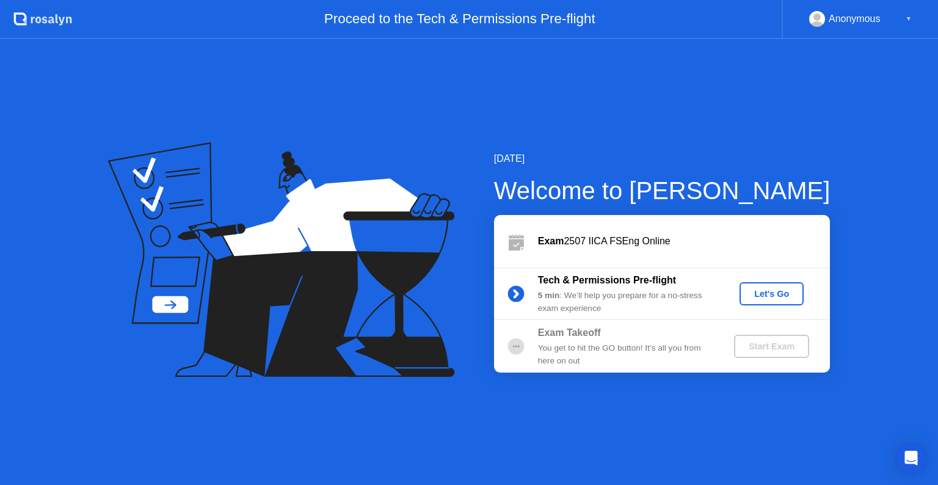
click at [758, 291] on div "Let's Go" at bounding box center [771, 294] width 54 height 10
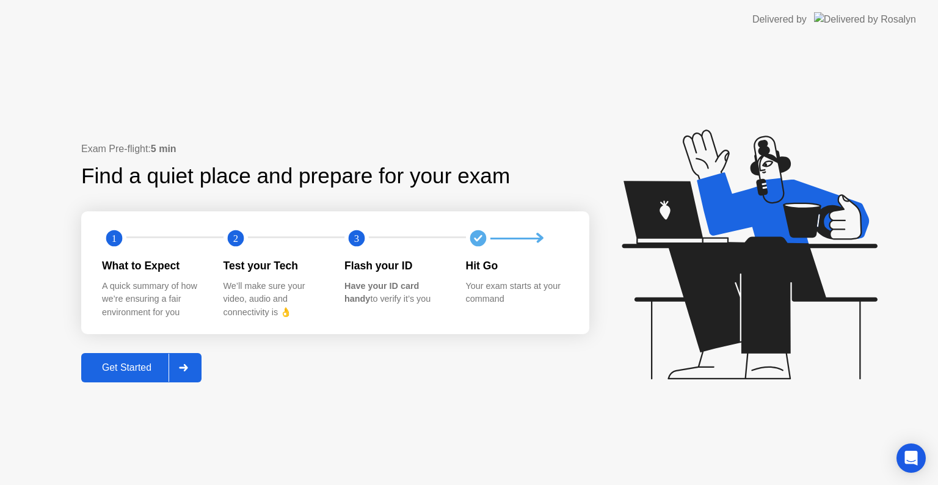
click at [125, 373] on div "Get Started" at bounding box center [127, 367] width 84 height 11
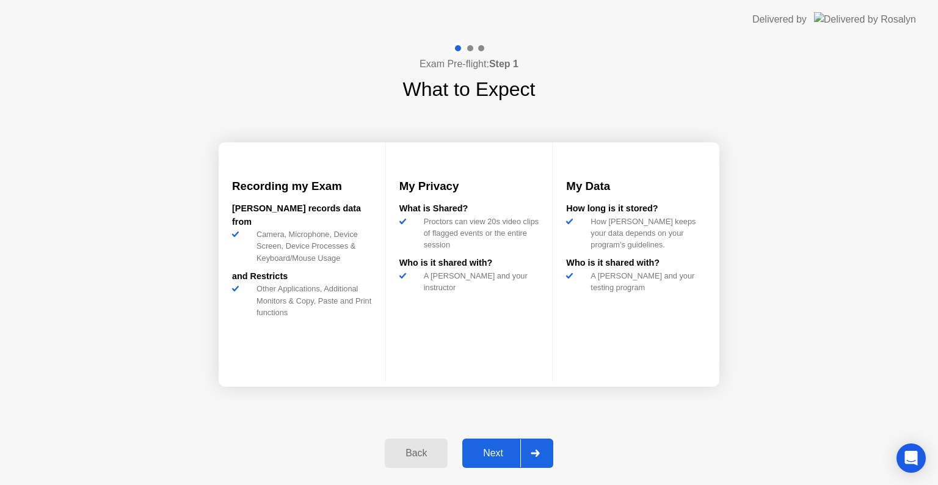
click at [489, 447] on div "Next" at bounding box center [493, 452] width 54 height 11
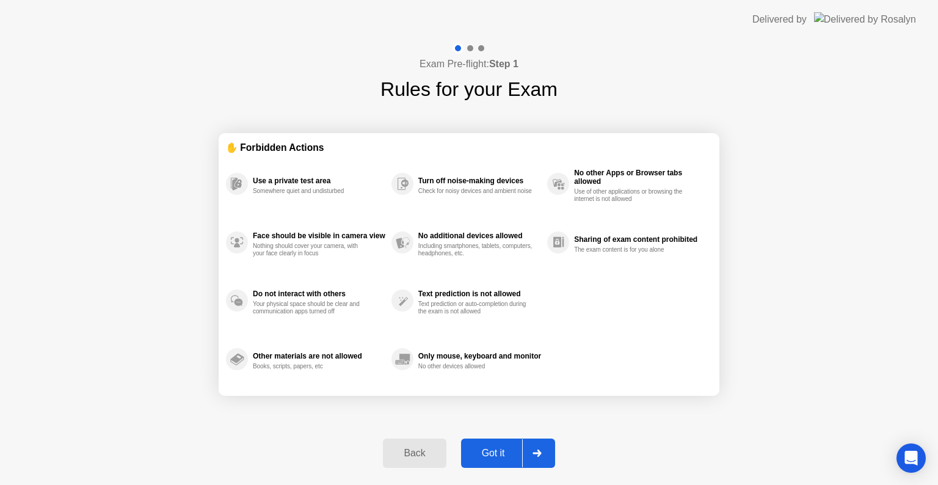
click at [501, 449] on div "Got it" at bounding box center [493, 452] width 57 height 11
select select "**********"
select select "*******"
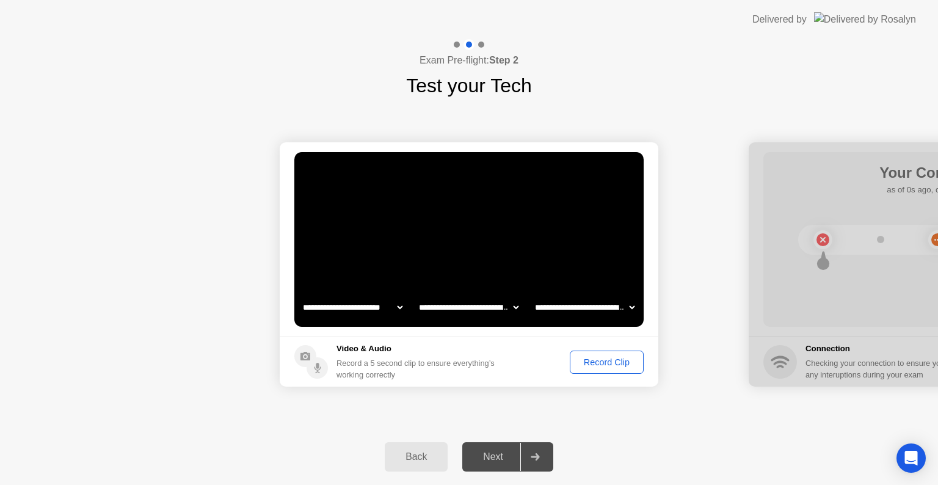
click at [598, 360] on div "Record Clip" at bounding box center [606, 362] width 65 height 10
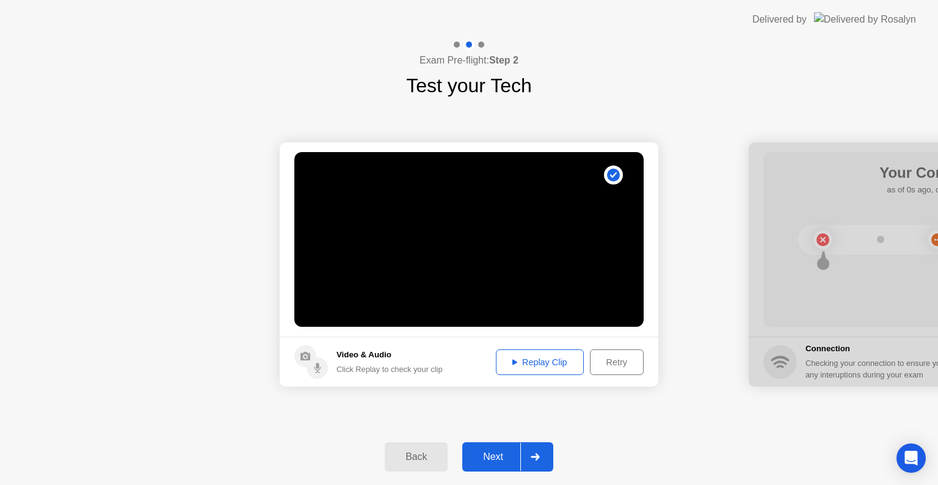
click at [549, 361] on div "Replay Clip" at bounding box center [539, 362] width 79 height 10
click at [496, 457] on div "Next" at bounding box center [493, 456] width 54 height 11
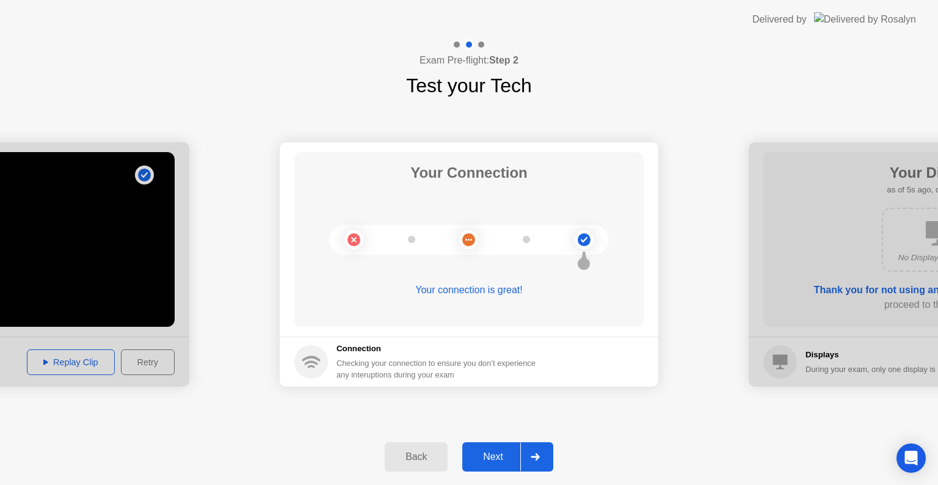
click at [490, 457] on div "Next" at bounding box center [493, 456] width 54 height 11
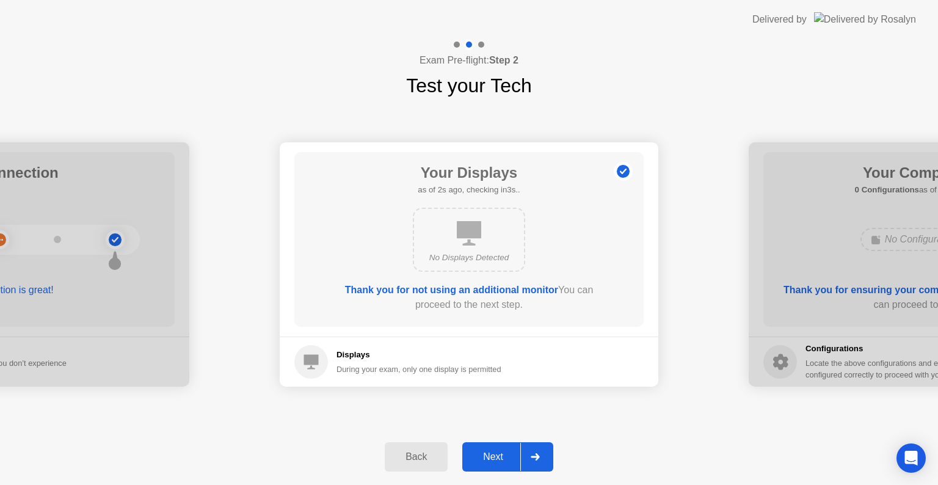
click at [488, 457] on div "Next" at bounding box center [493, 456] width 54 height 11
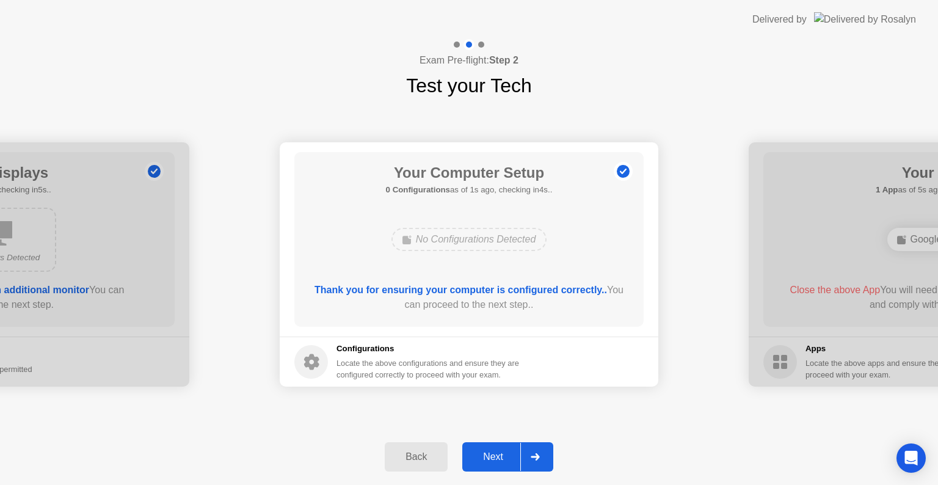
click at [488, 457] on div "Next" at bounding box center [493, 456] width 54 height 11
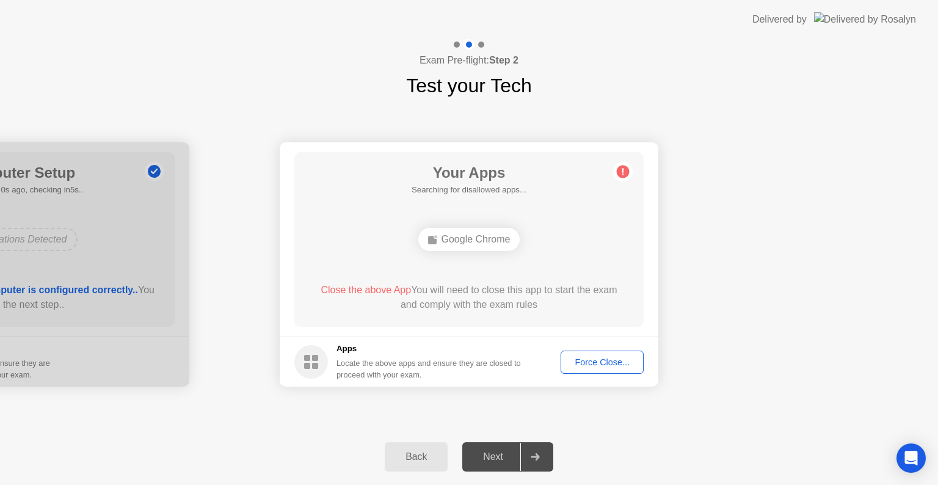
click at [603, 360] on div "Force Close..." at bounding box center [602, 362] width 74 height 10
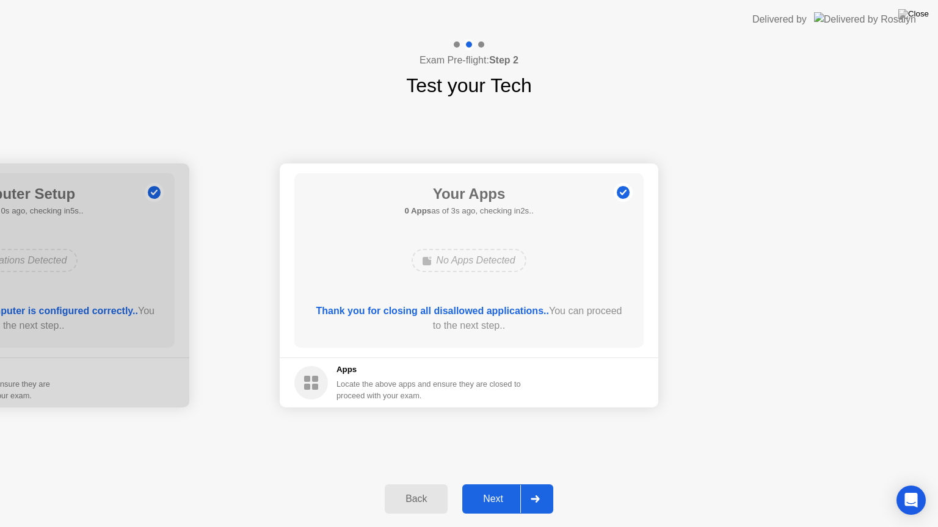
click at [749, 95] on div "Exam Pre-flight: Step 2 Test your Tech" at bounding box center [469, 69] width 938 height 61
click at [491, 484] on div "Next" at bounding box center [493, 499] width 54 height 11
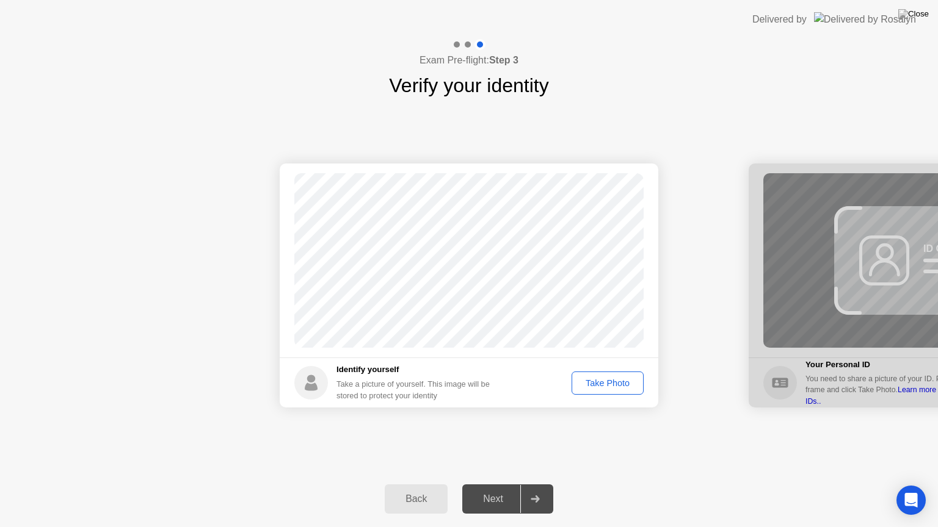
click at [608, 380] on div "Take Photo" at bounding box center [607, 383] width 63 height 10
click at [491, 484] on div "Next" at bounding box center [493, 499] width 54 height 11
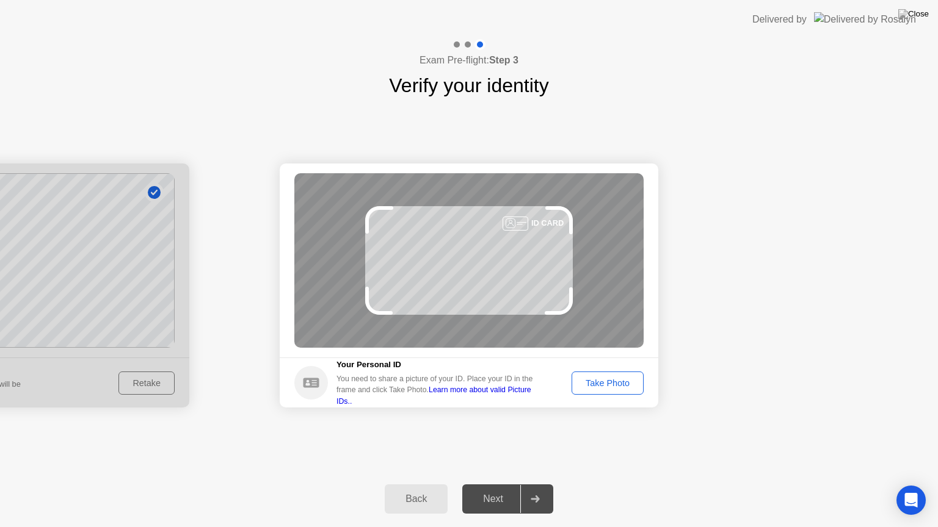
click at [596, 378] on div "Take Photo" at bounding box center [607, 383] width 63 height 10
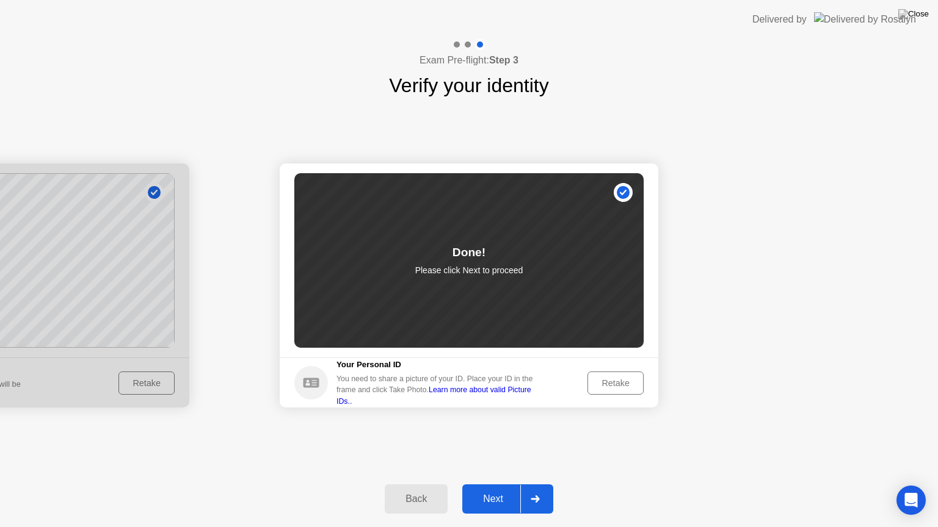
click at [484, 484] on div "Next" at bounding box center [493, 499] width 54 height 11
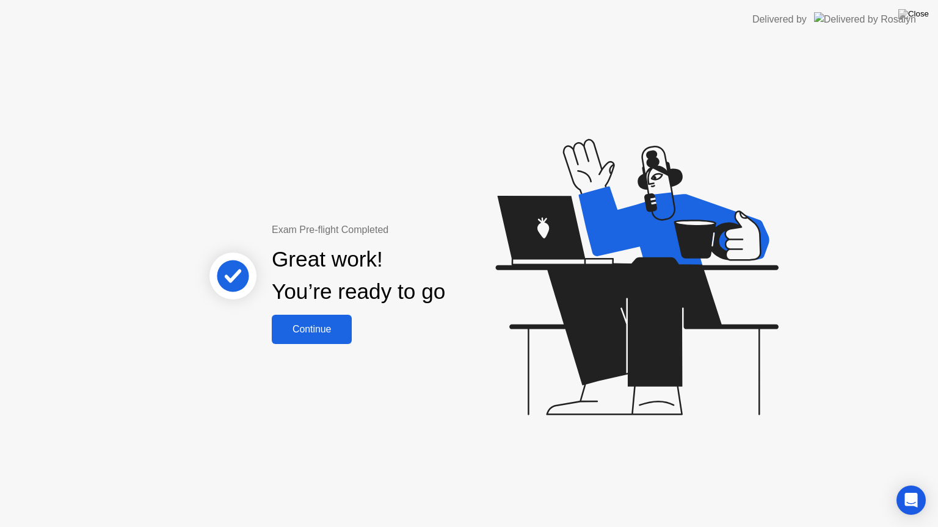
click at [338, 327] on div "Continue" at bounding box center [311, 329] width 73 height 11
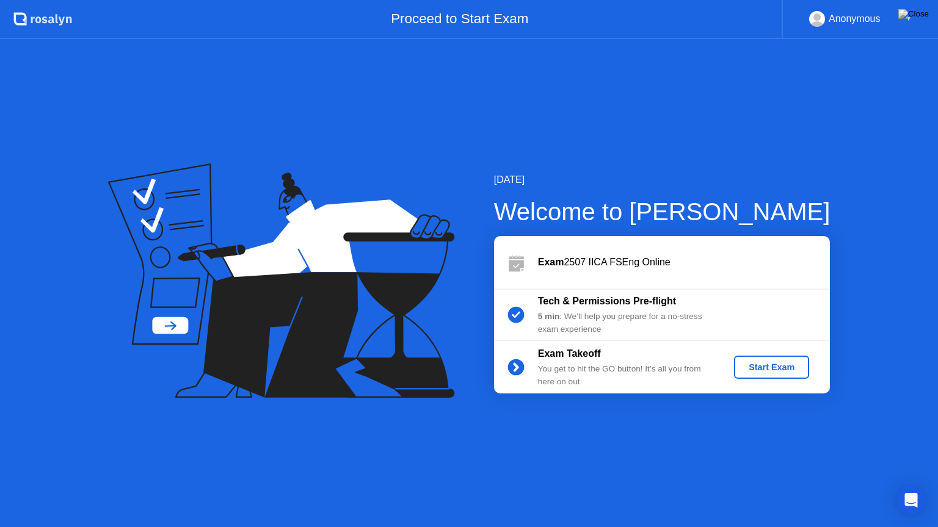
click at [767, 364] on div "Start Exam" at bounding box center [771, 368] width 65 height 10
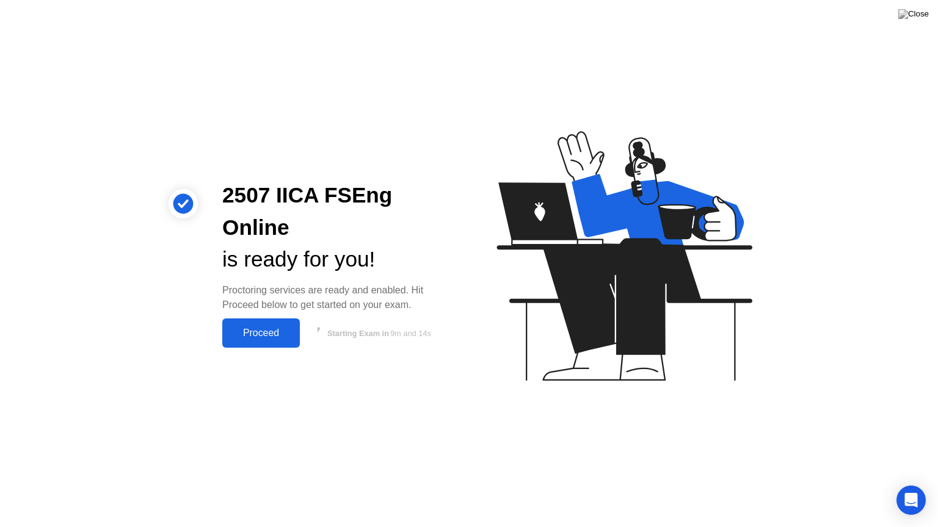
click at [256, 333] on div "Proceed" at bounding box center [261, 333] width 70 height 11
